Goal: Task Accomplishment & Management: Check status

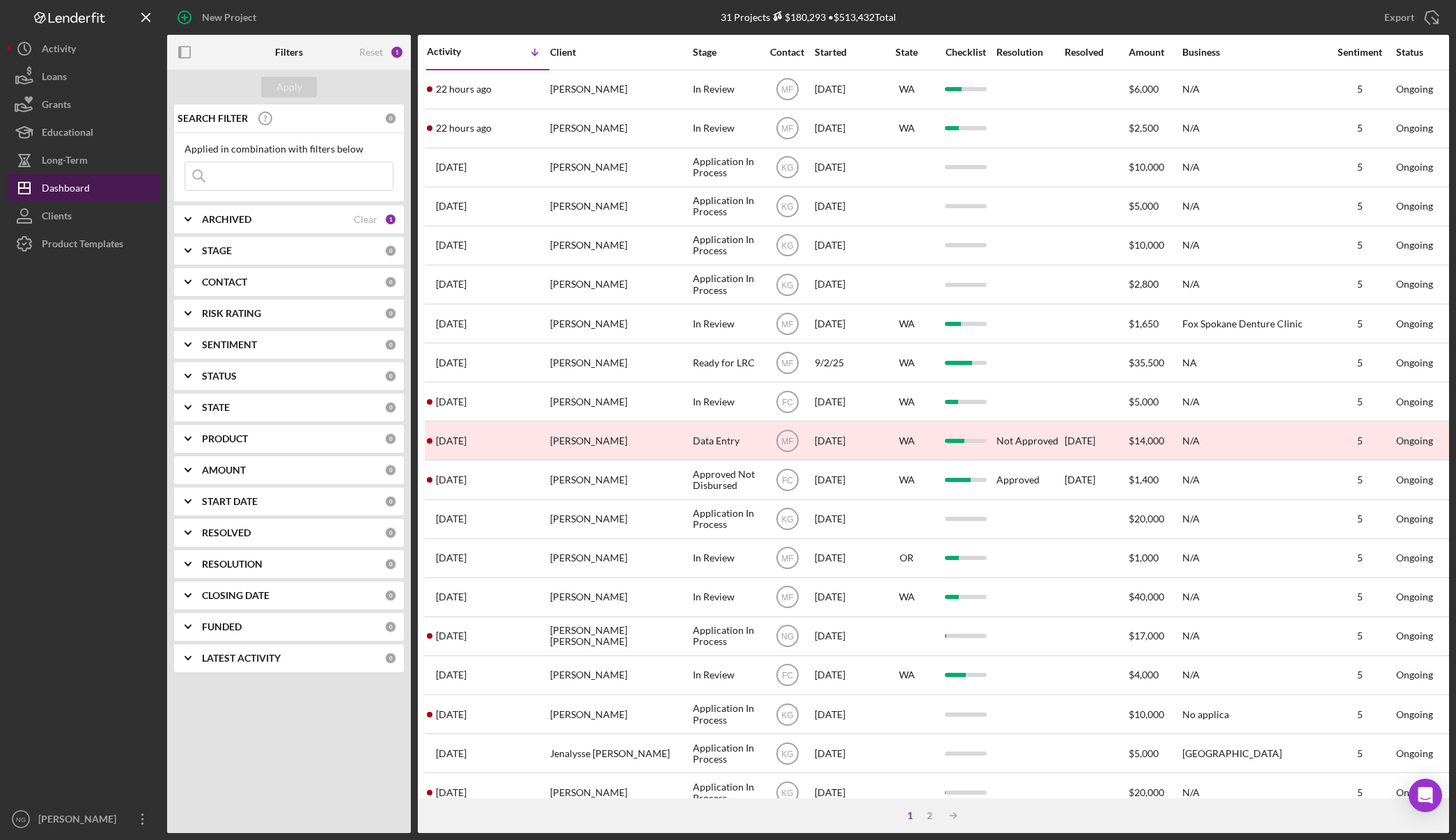
click at [91, 190] on button "Icon/Dashboard Dashboard" at bounding box center [83, 188] width 153 height 27
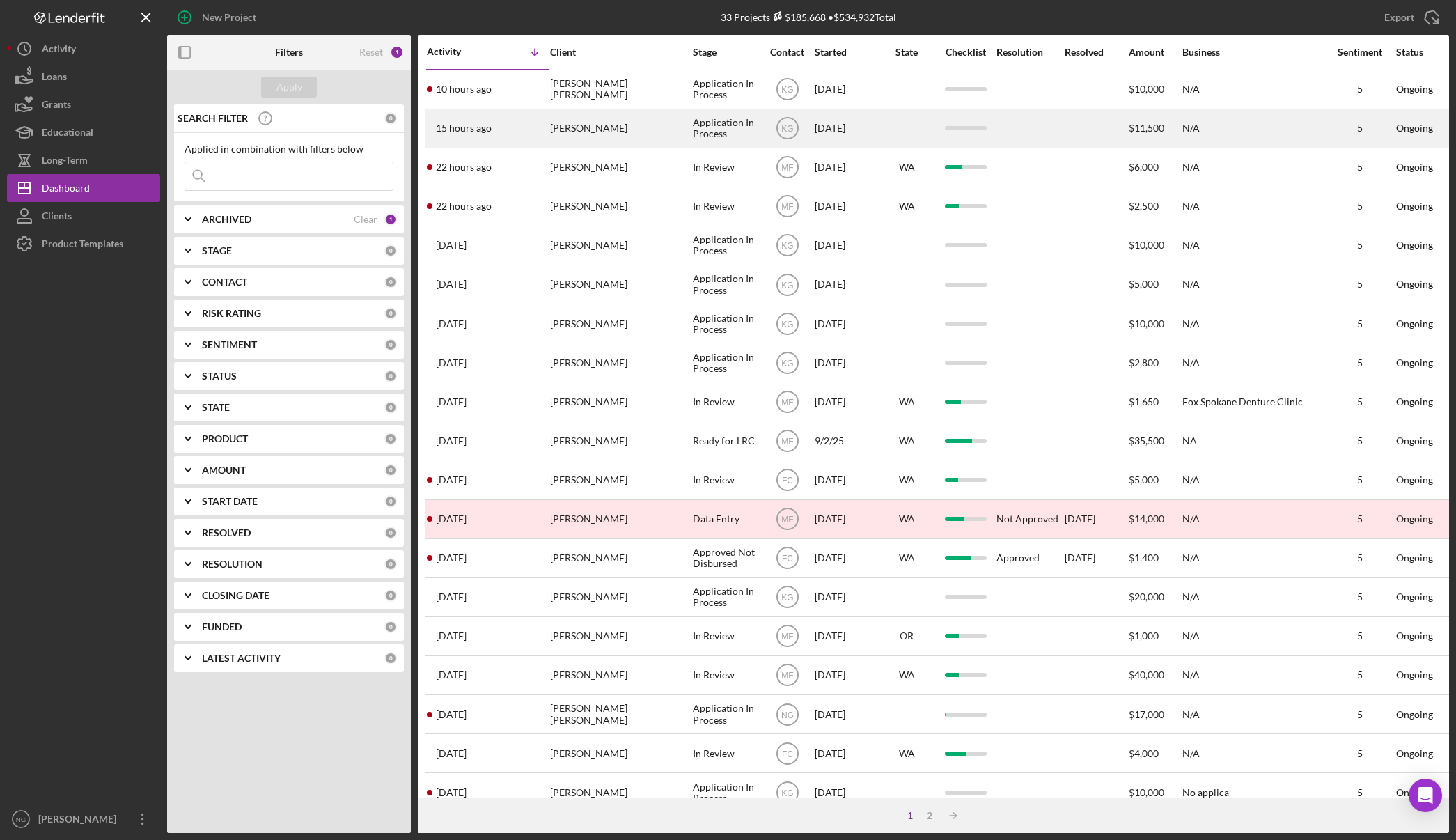
click at [545, 127] on div "15 hours ago [PERSON_NAME]" at bounding box center [488, 128] width 122 height 37
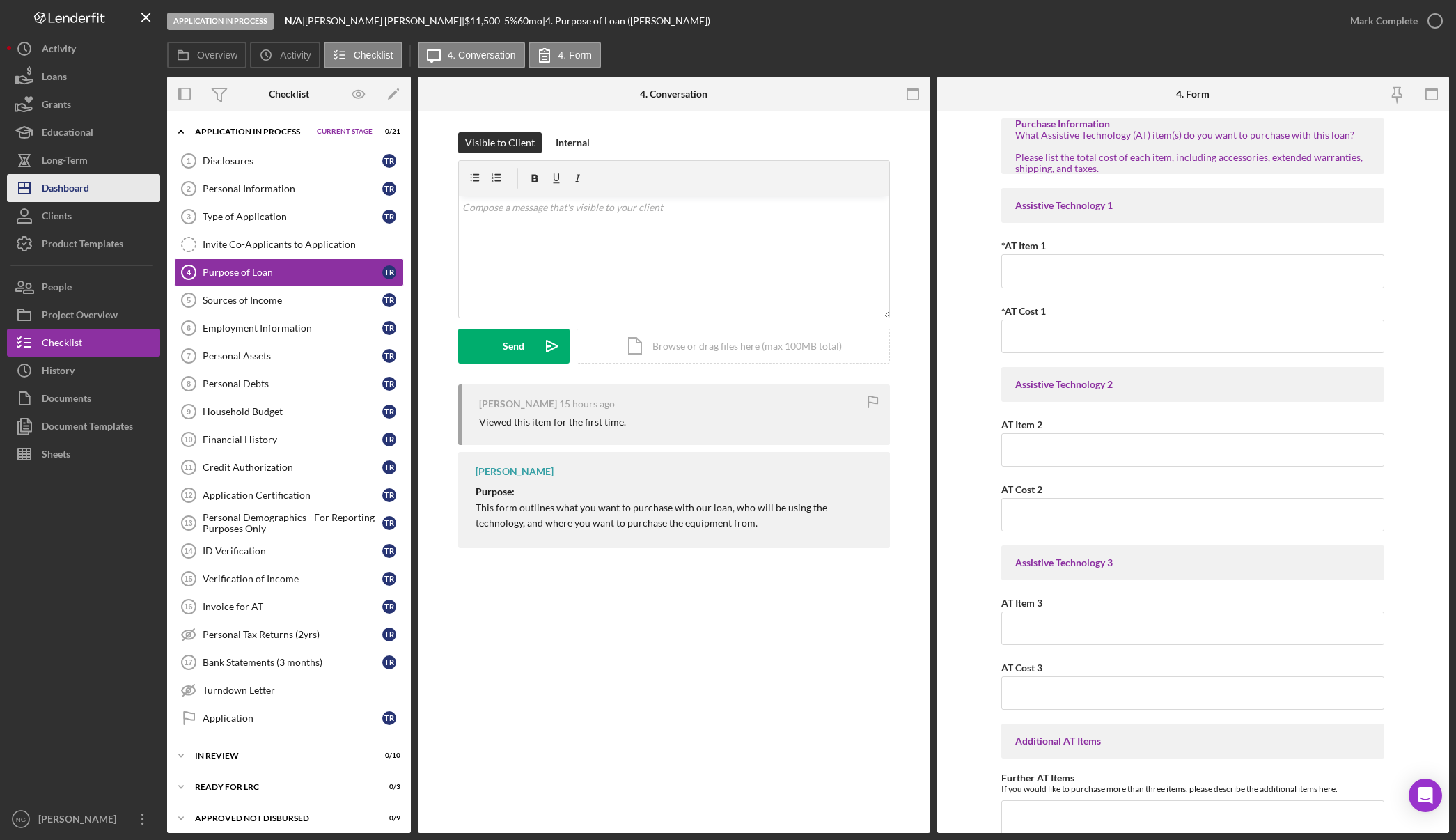
click at [70, 197] on div "Dashboard" at bounding box center [65, 190] width 47 height 31
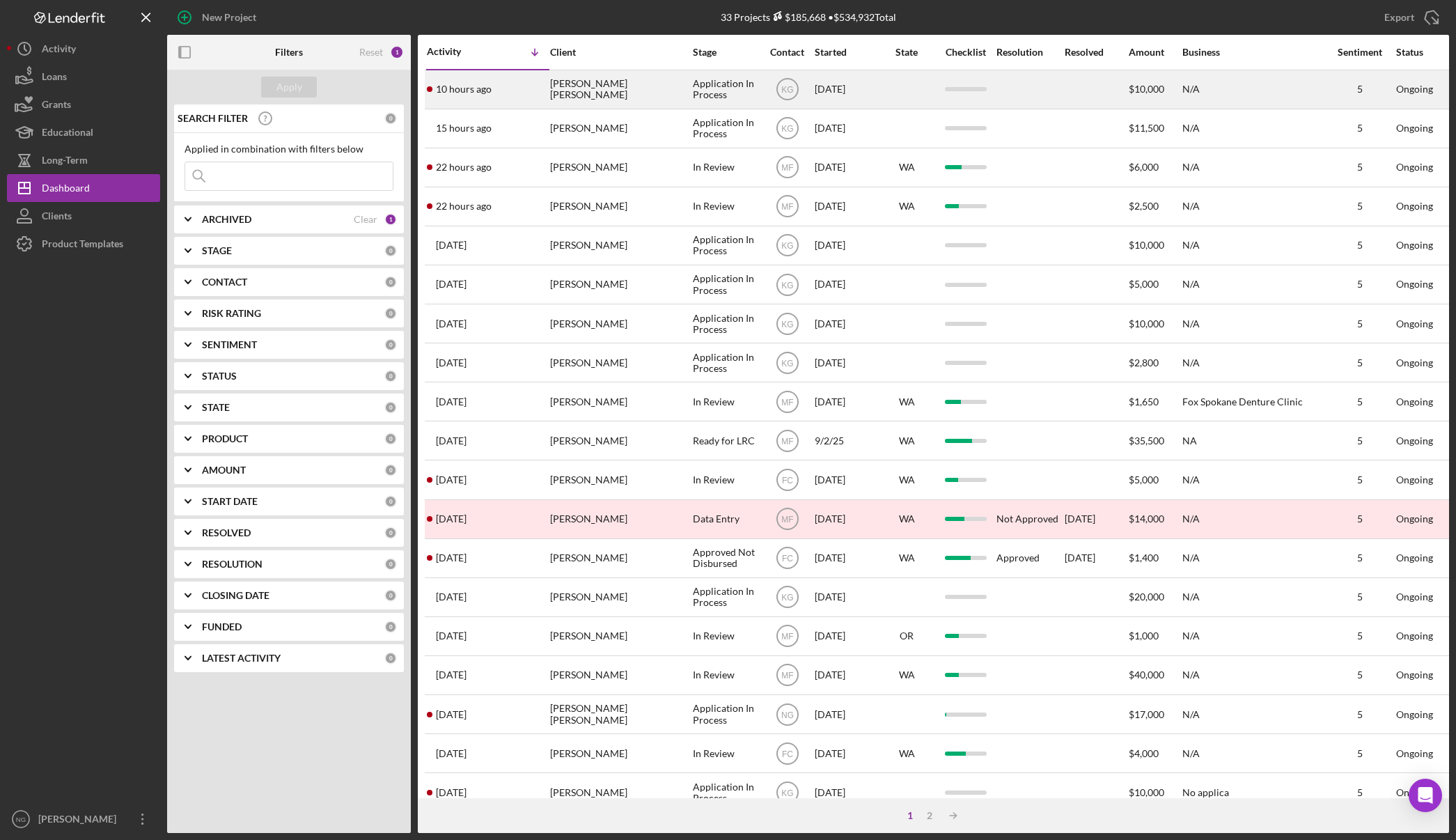
click at [531, 89] on div "10 hours ago [PERSON_NAME] [PERSON_NAME]" at bounding box center [488, 89] width 122 height 37
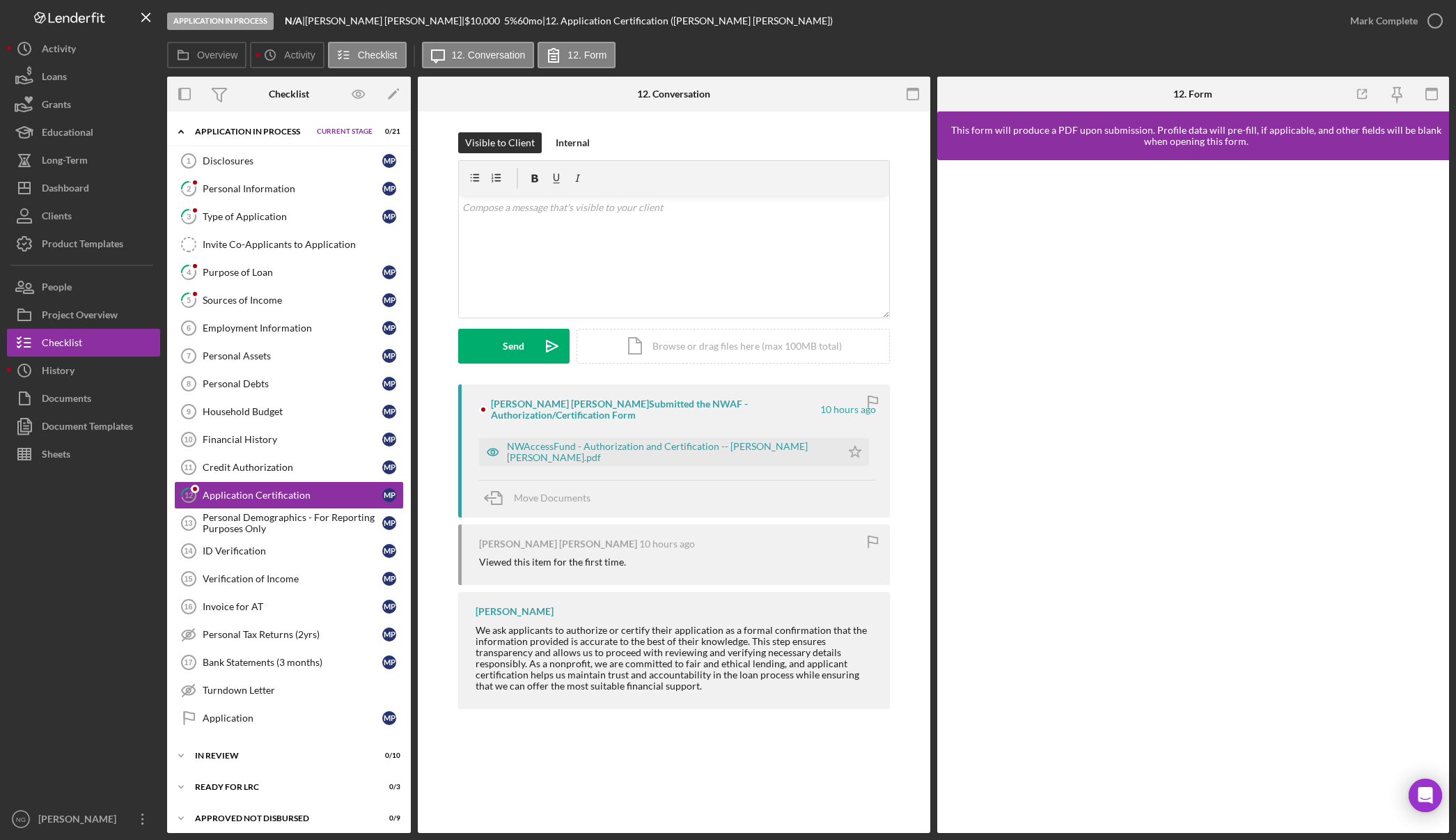
scroll to position [23, 0]
